Goal: Information Seeking & Learning: Learn about a topic

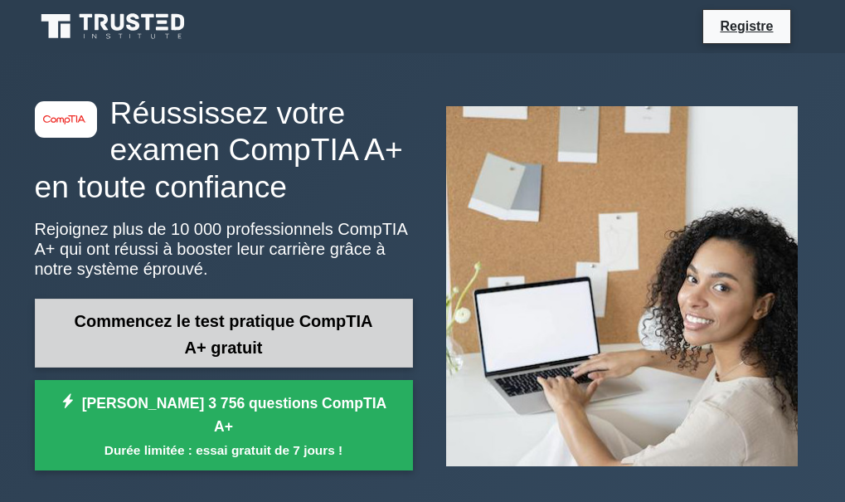
click at [295, 343] on link "Commencez le test pratique CompTIA A+ gratuit" at bounding box center [224, 333] width 378 height 69
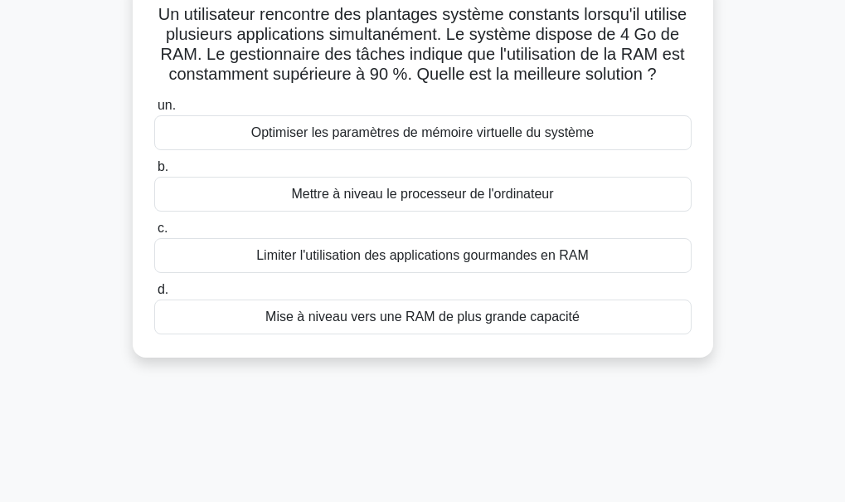
scroll to position [123, 0]
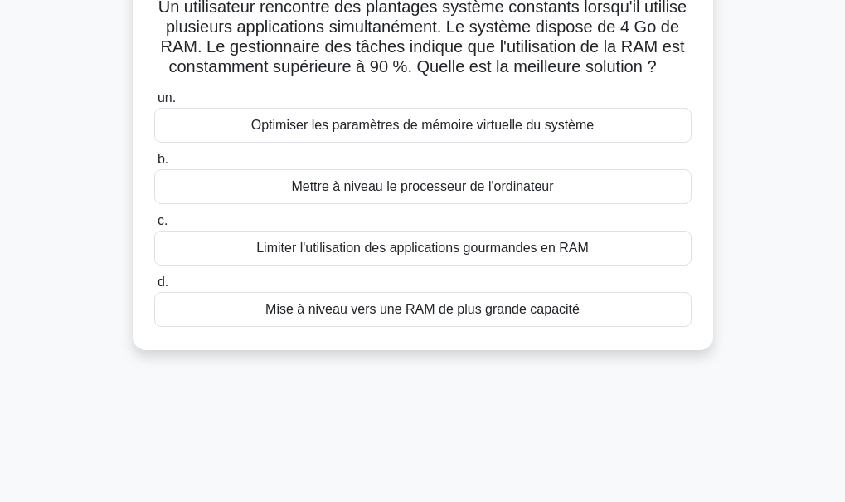
click at [430, 316] on font "Mise à niveau vers une RAM de plus grande capacité" at bounding box center [422, 309] width 314 height 14
click at [154, 288] on input "d. Mise à niveau vers une RAM de plus grande capacité" at bounding box center [154, 282] width 0 height 11
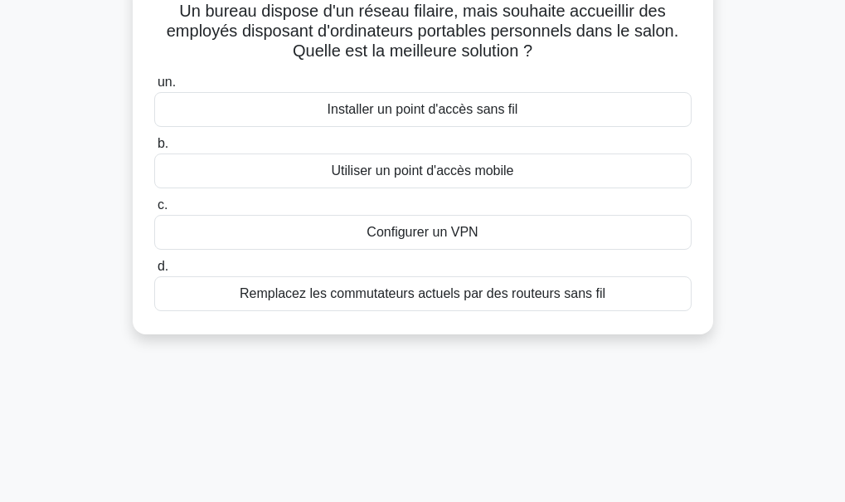
scroll to position [0, 0]
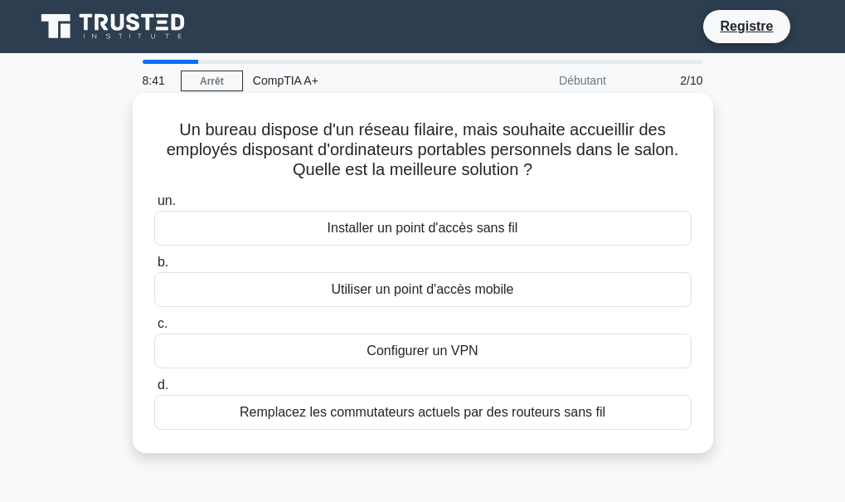
click at [506, 226] on font "Installer un point d'accès sans fil" at bounding box center [423, 228] width 191 height 14
click at [154, 207] on input "un. Installer un point d'accès sans fil" at bounding box center [154, 201] width 0 height 11
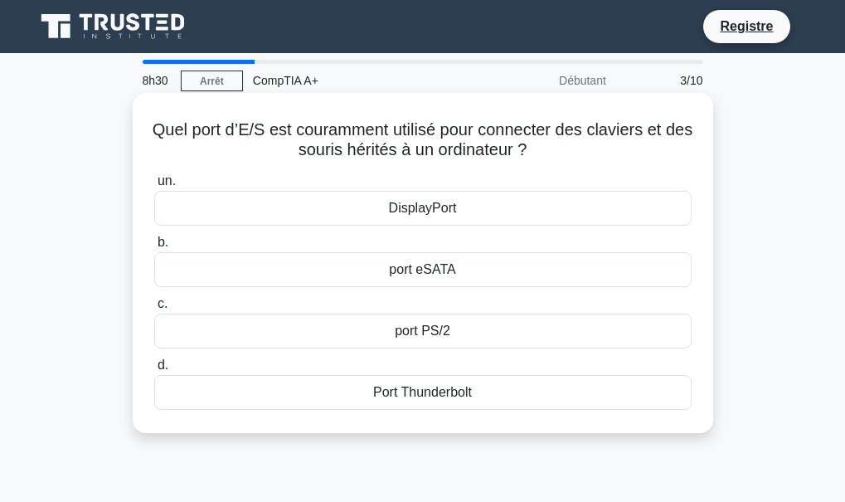
click at [432, 328] on font "port PS/2" at bounding box center [423, 330] width 56 height 14
click at [154, 309] on input "c. port PS/2" at bounding box center [154, 304] width 0 height 11
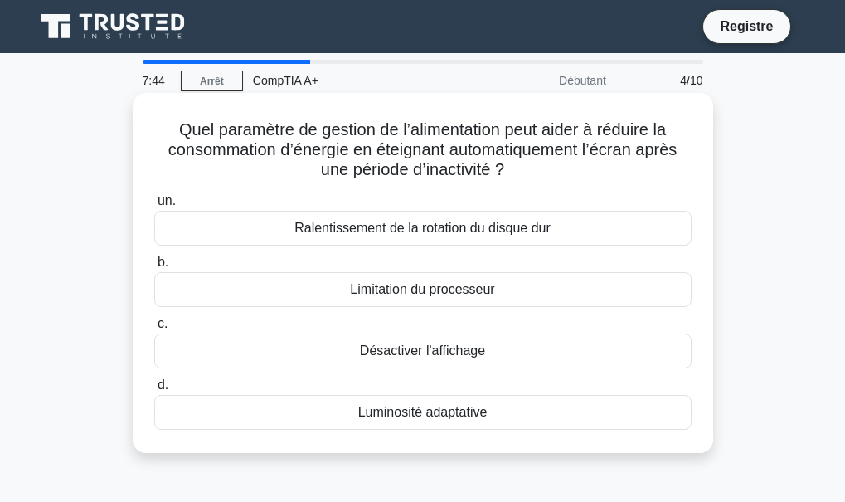
click at [491, 421] on div "Luminosité adaptative" at bounding box center [422, 412] width 537 height 35
click at [154, 391] on input "d. Luminosité adaptative" at bounding box center [154, 385] width 0 height 11
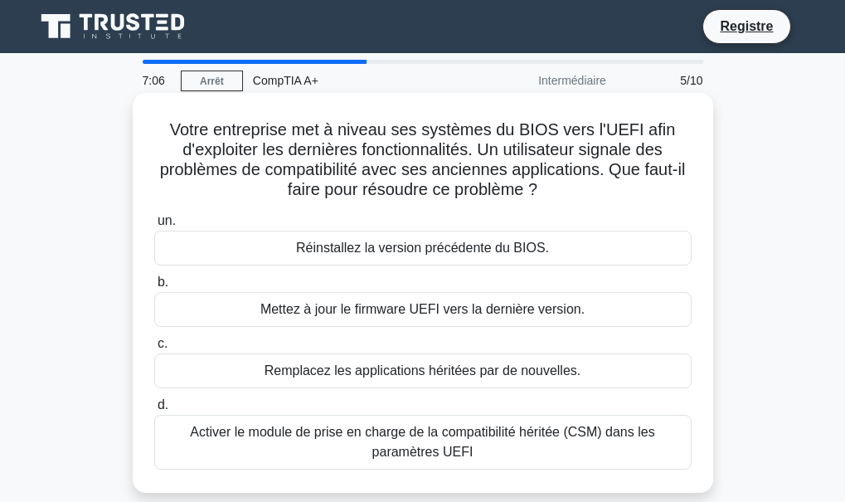
click at [455, 443] on font "Activer le module de prise en charge de la compatibilité héritée (CSM) dans les…" at bounding box center [423, 442] width 523 height 40
click at [154, 411] on input "d. Activer le module de prise en charge de la compatibilité héritée (CSM) dans …" at bounding box center [154, 405] width 0 height 11
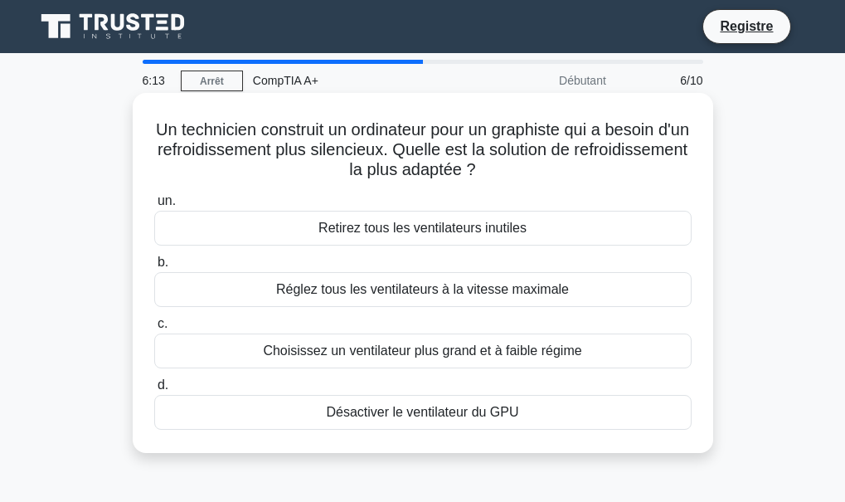
click at [531, 348] on font "Choisissez un ventilateur plus grand et à faible régime" at bounding box center [422, 350] width 319 height 14
click at [154, 329] on input "c. Choisissez un ventilateur plus grand et à faible régime" at bounding box center [154, 324] width 0 height 11
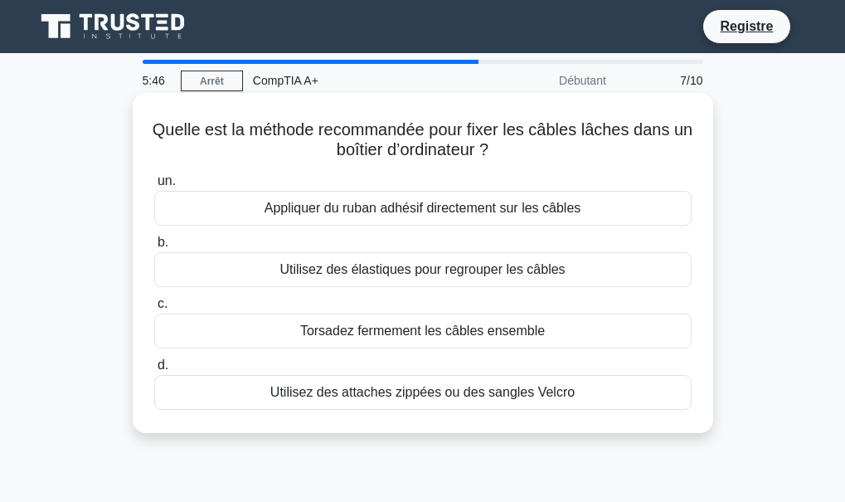
click at [480, 390] on font "Utilisez des attaches zippées ou des sangles Velcro" at bounding box center [422, 392] width 304 height 14
click at [154, 371] on input "d. Utilisez des attaches zippées ou des sangles Velcro" at bounding box center [154, 365] width 0 height 11
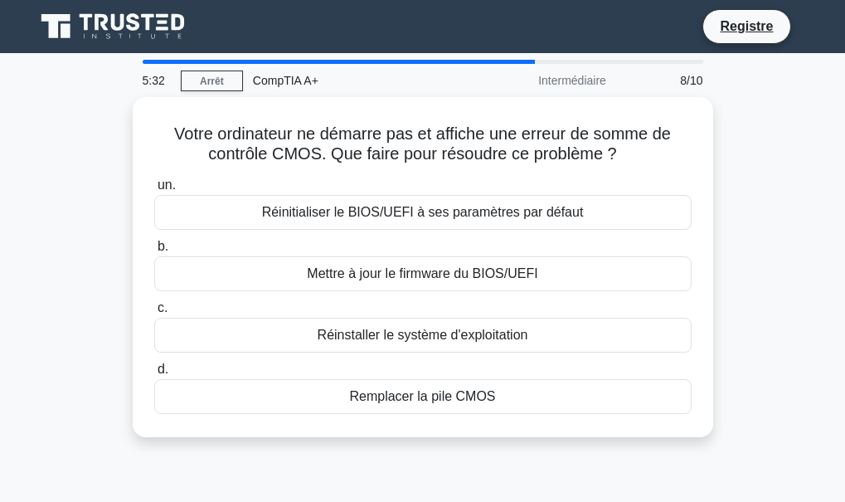
click at [480, 390] on font "Remplacer la pile CMOS" at bounding box center [422, 396] width 146 height 14
click at [154, 375] on input "d. Remplacer la pile CMOS" at bounding box center [154, 369] width 0 height 11
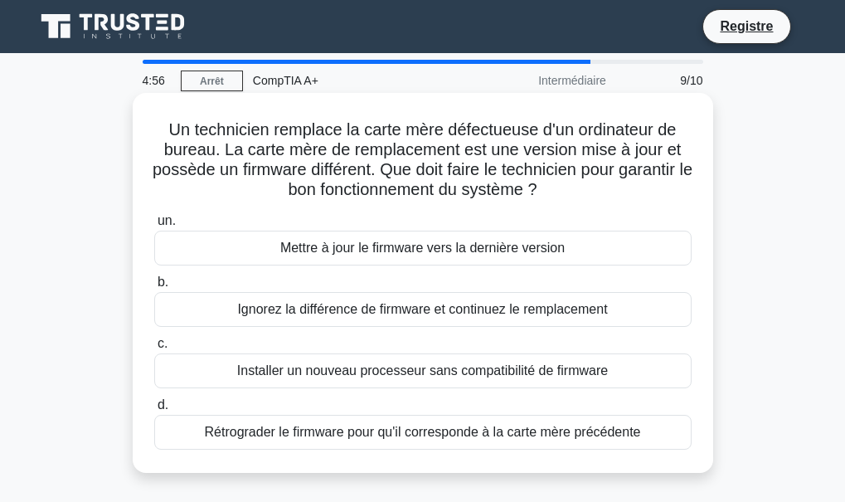
click at [467, 248] on font "Mettre à jour le firmware vers la dernière version" at bounding box center [422, 248] width 285 height 14
click at [154, 226] on input "un. Mettre à jour le firmware vers la dernière version" at bounding box center [154, 221] width 0 height 11
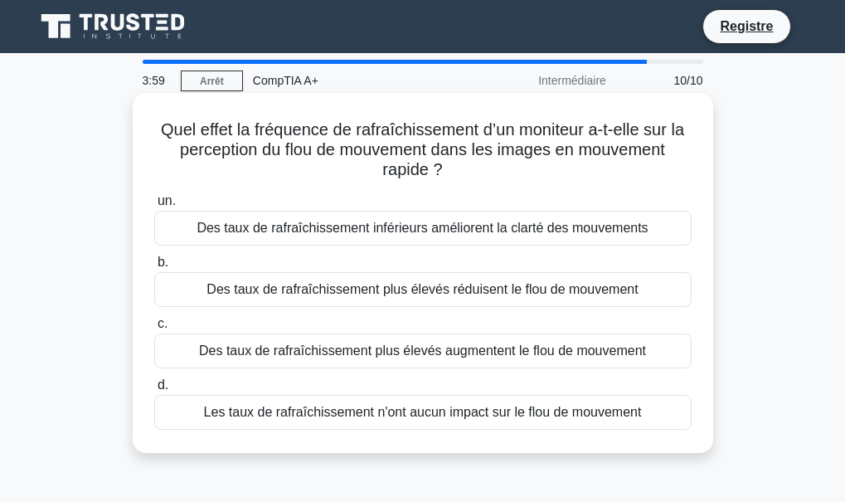
click at [497, 234] on font "Des taux de rafraîchissement inférieurs améliorent la clarté des mouvements" at bounding box center [422, 228] width 451 height 14
click at [154, 207] on input "un. Des taux de rafraîchissement inférieurs améliorent la clarté des mouvements" at bounding box center [154, 201] width 0 height 11
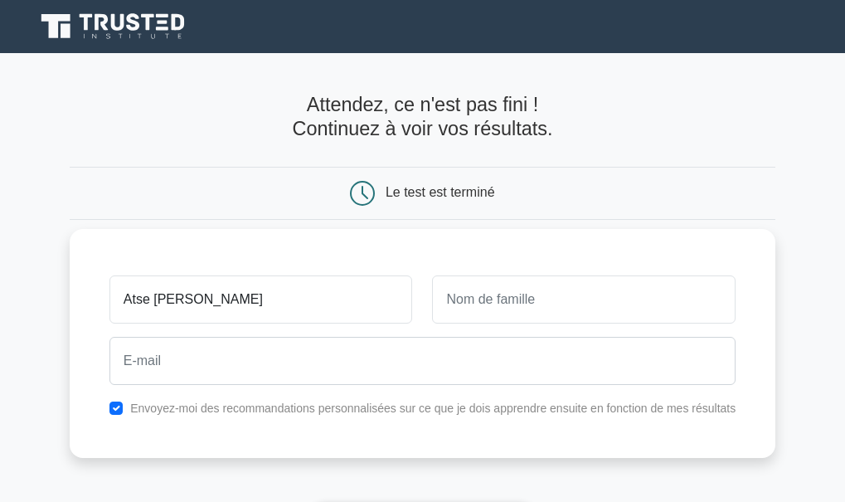
type input "Atse [PERSON_NAME]"
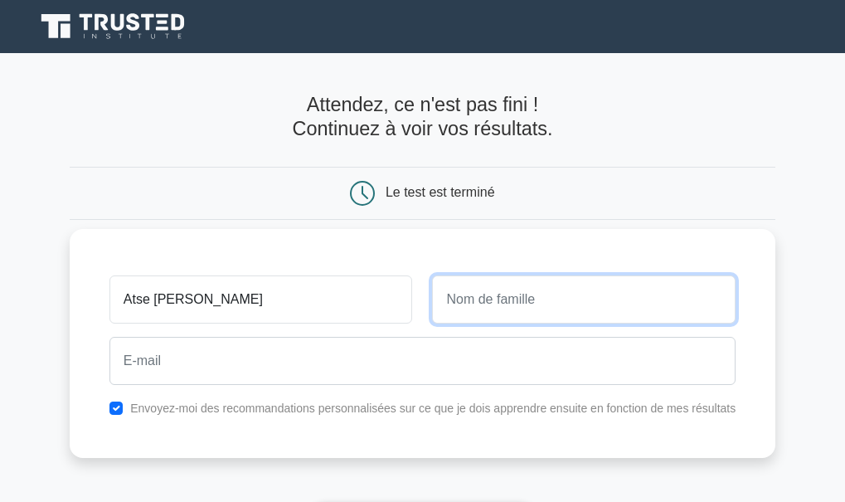
click at [571, 306] on input "text" at bounding box center [584, 299] width 304 height 48
type input "Yapo"
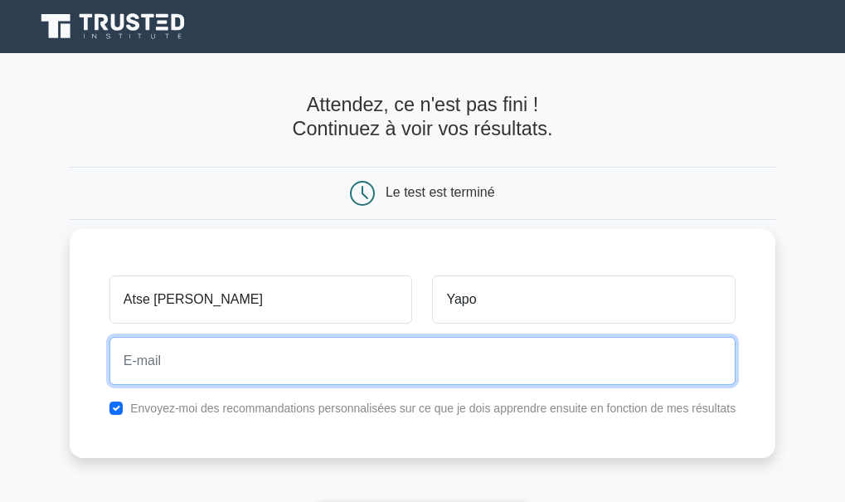
click at [398, 350] on input "email" at bounding box center [422, 361] width 626 height 48
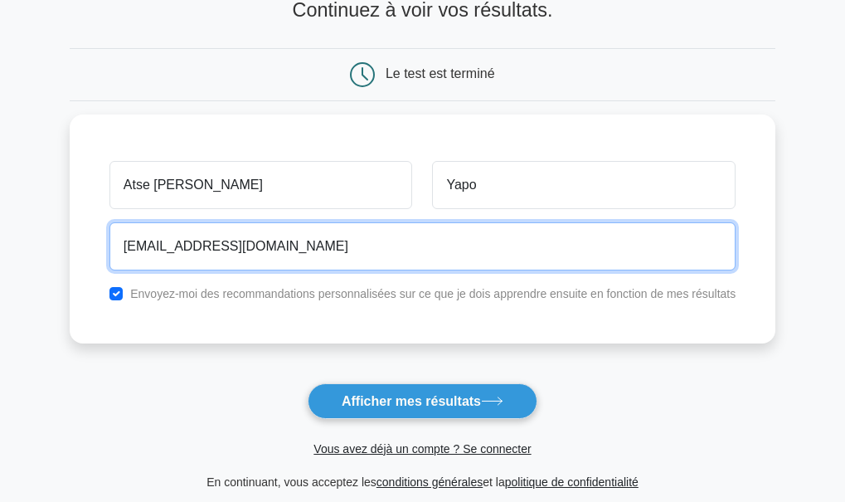
scroll to position [143, 0]
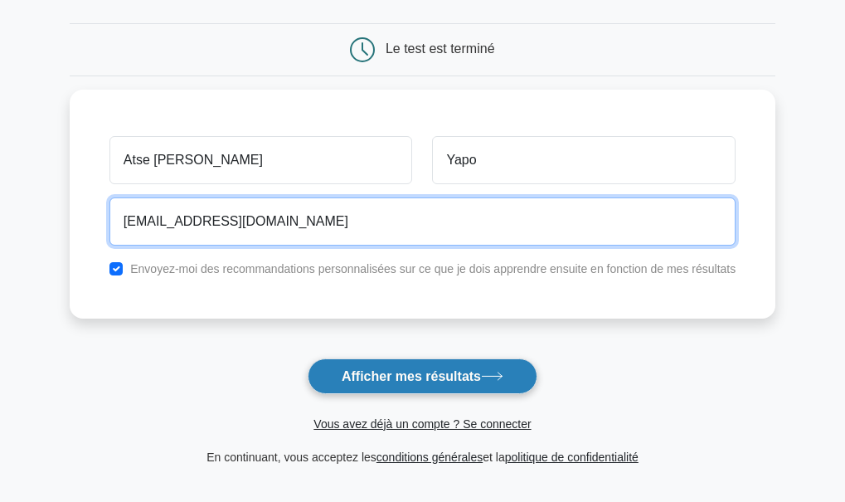
type input "[EMAIL_ADDRESS][DOMAIN_NAME]"
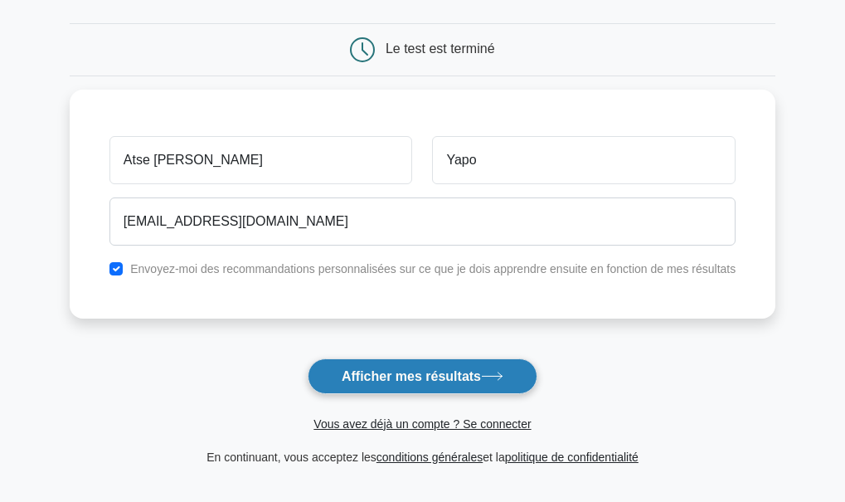
click at [392, 368] on button "Afficher mes résultats" at bounding box center [423, 376] width 230 height 36
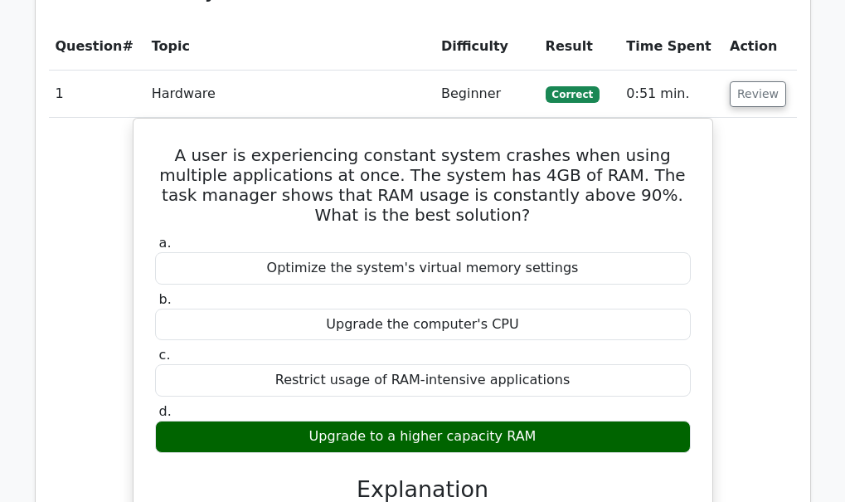
scroll to position [5, 0]
